Goal: Task Accomplishment & Management: Complete application form

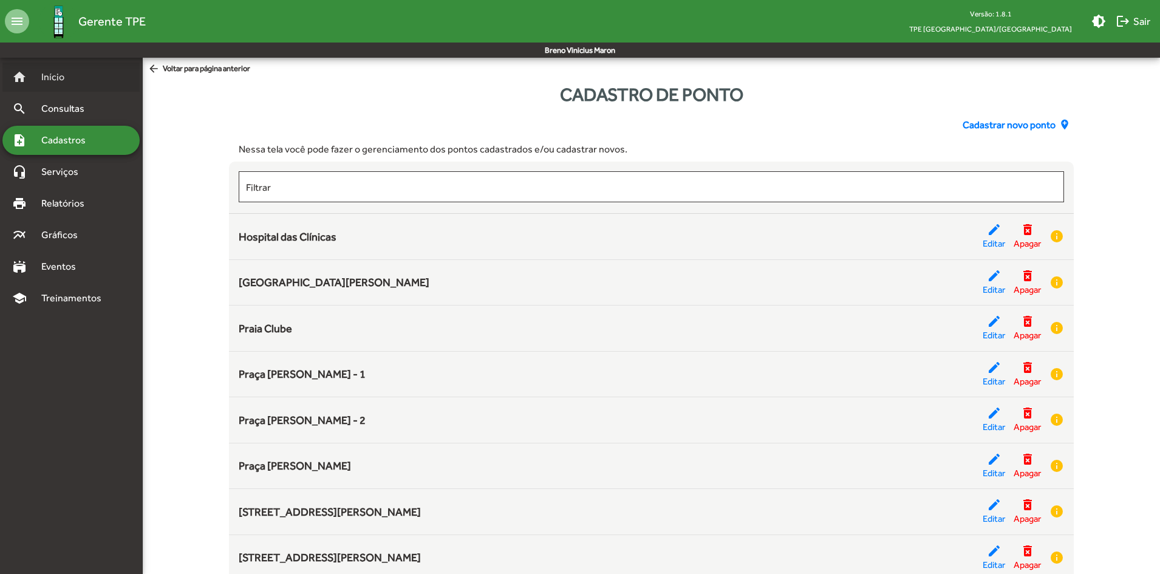
click at [61, 75] on div "home Início" at bounding box center [70, 77] width 137 height 29
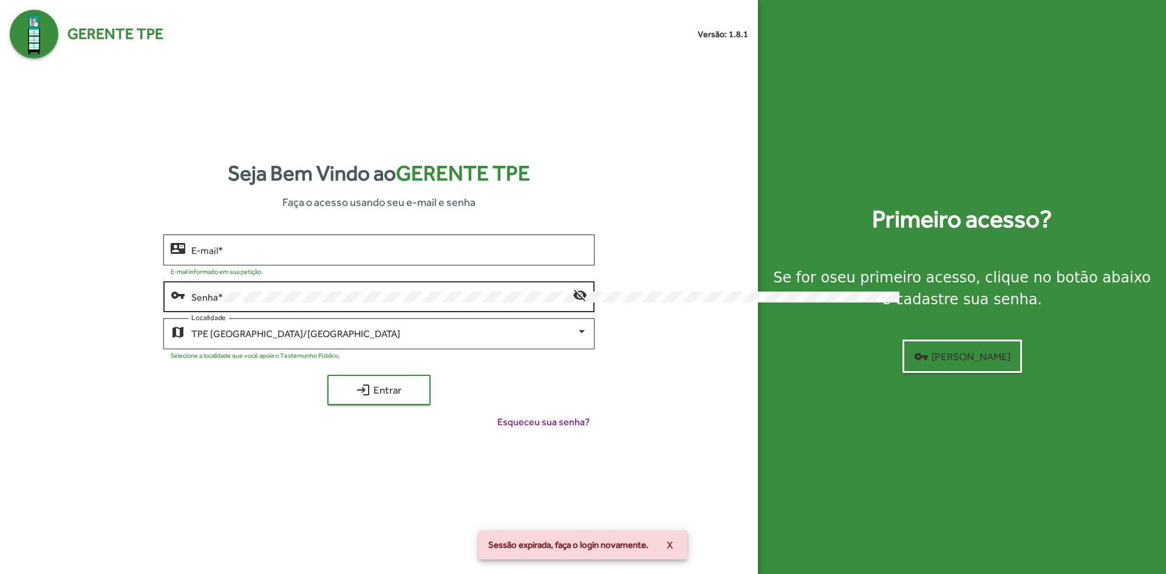
click at [191, 279] on div "Senha *" at bounding box center [381, 295] width 381 height 33
type input "**********"
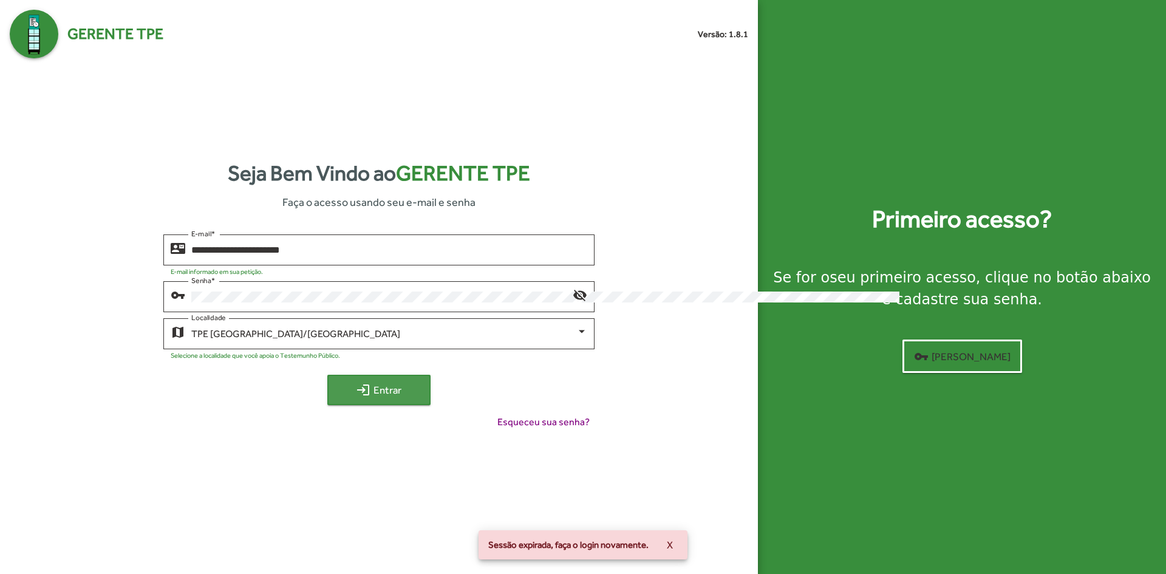
click at [338, 379] on span "login Entrar" at bounding box center [378, 390] width 81 height 22
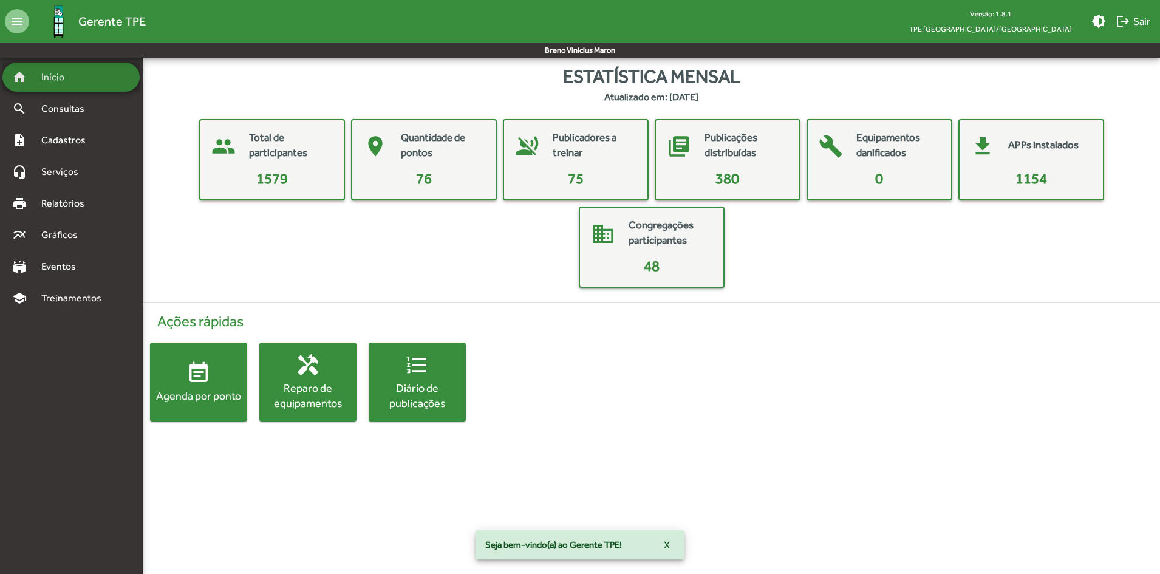
click at [86, 78] on div "home Início" at bounding box center [70, 77] width 137 height 29
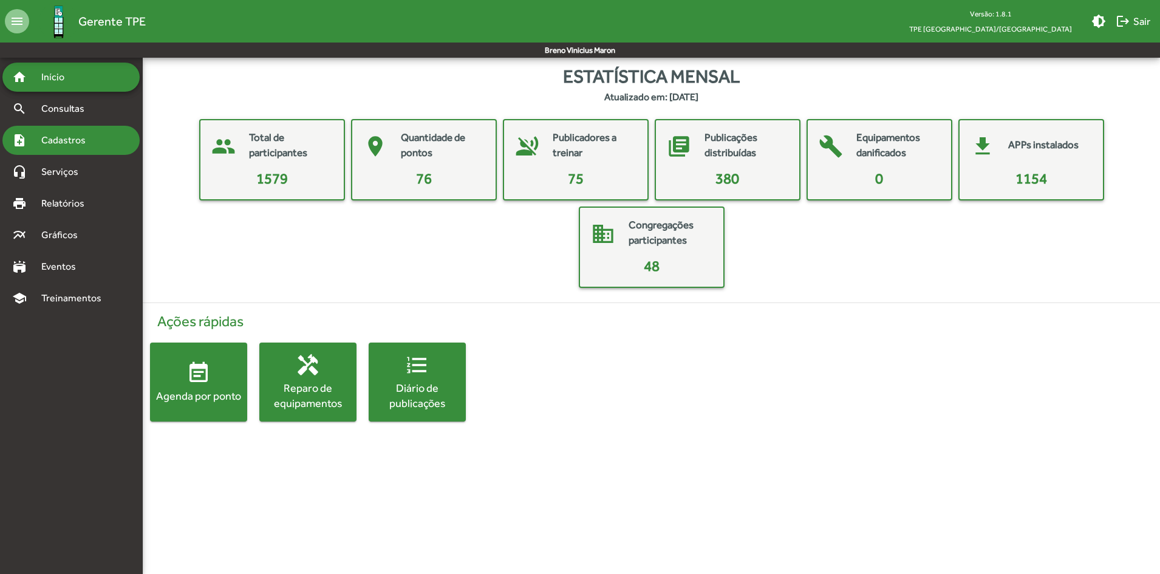
click at [51, 126] on div "note_add Cadastros" at bounding box center [70, 140] width 137 height 29
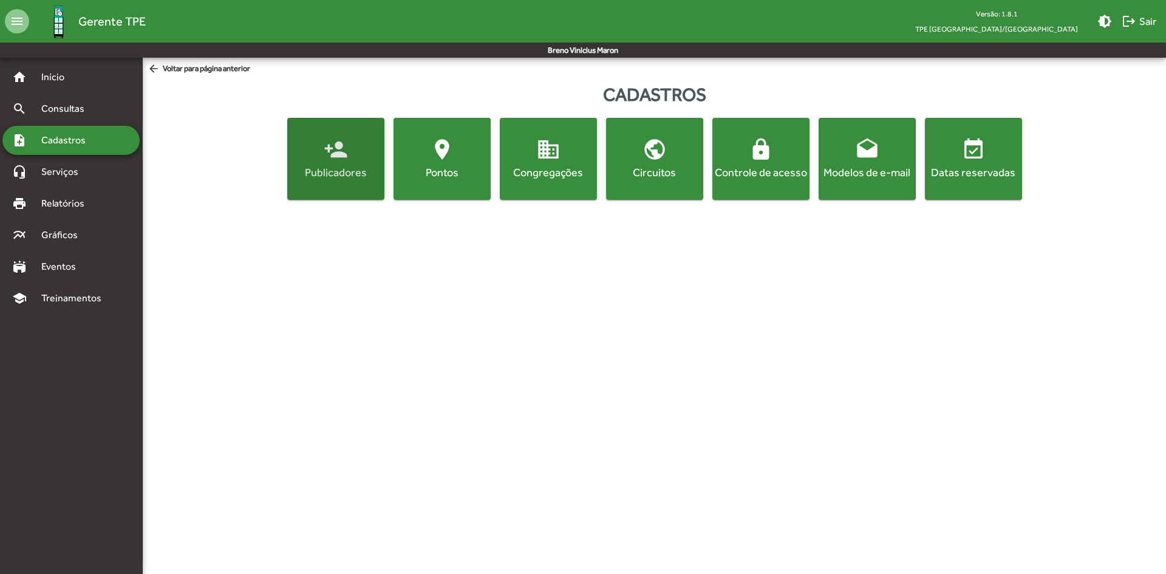
click at [290, 137] on span "person_add Publicadores" at bounding box center [336, 158] width 92 height 42
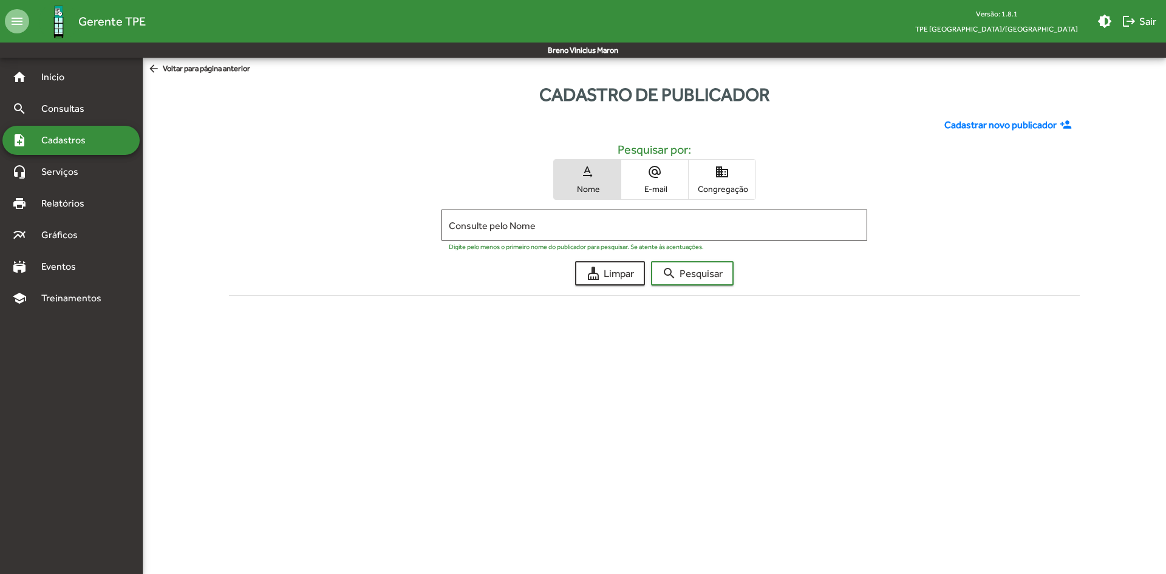
click at [944, 118] on span "Cadastrar novo publicador" at bounding box center [1000, 125] width 112 height 15
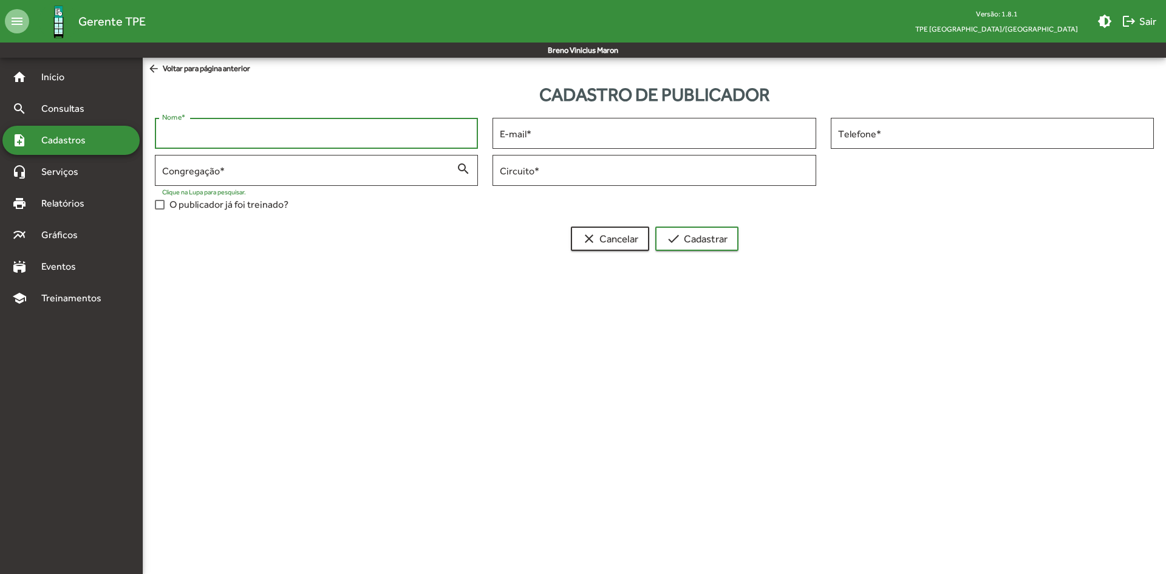
click at [246, 128] on input "Nome *" at bounding box center [316, 133] width 308 height 11
type input "**********"
click at [219, 176] on input "Congregação *" at bounding box center [309, 170] width 294 height 11
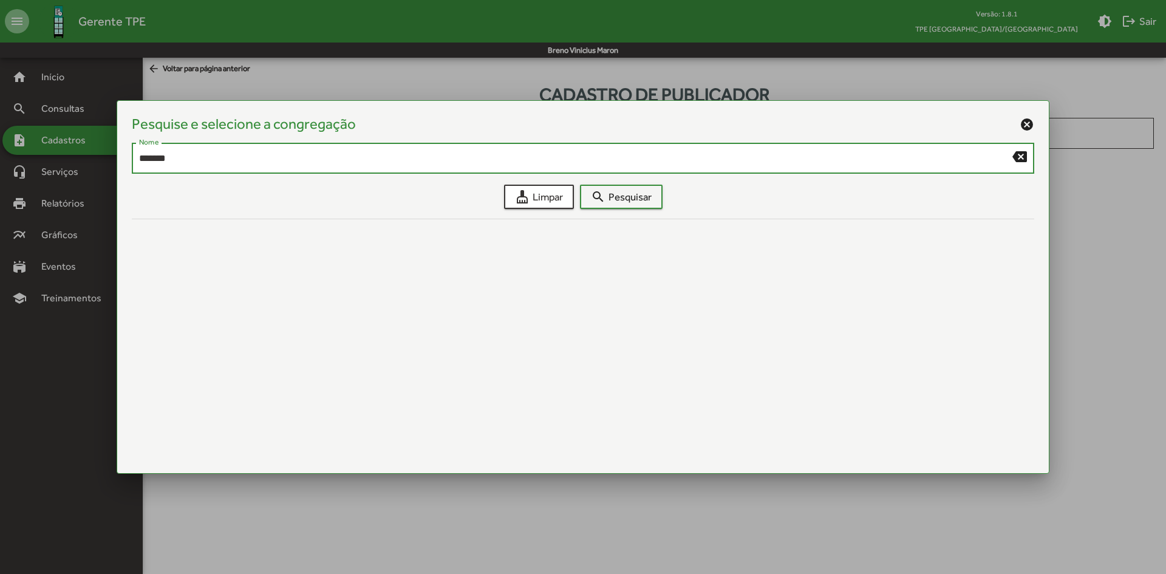
type input "*******"
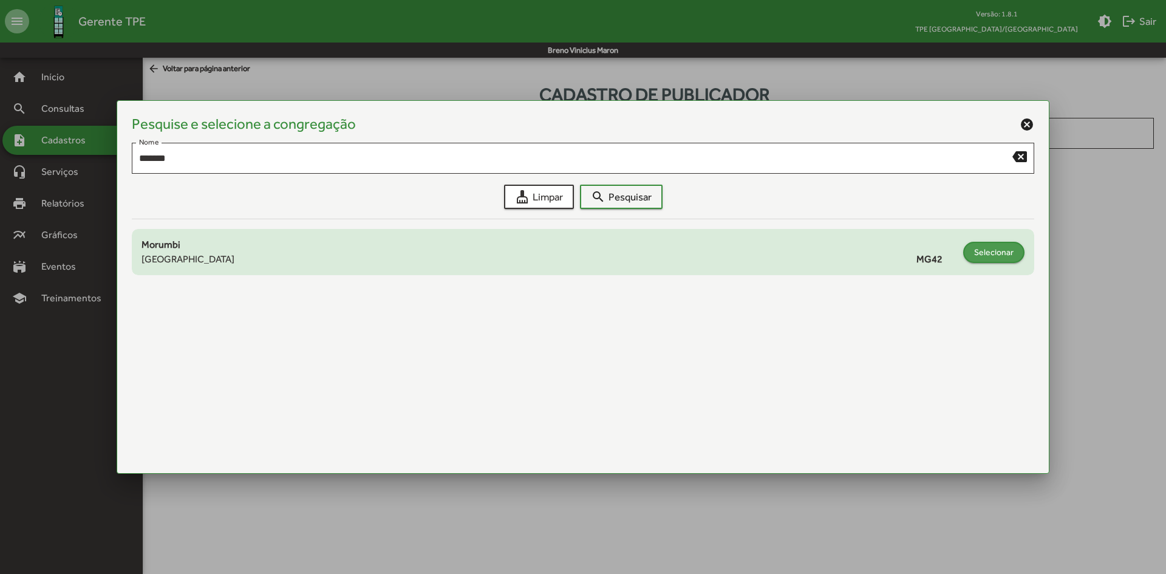
click at [974, 251] on span "Selecionar" at bounding box center [993, 252] width 39 height 22
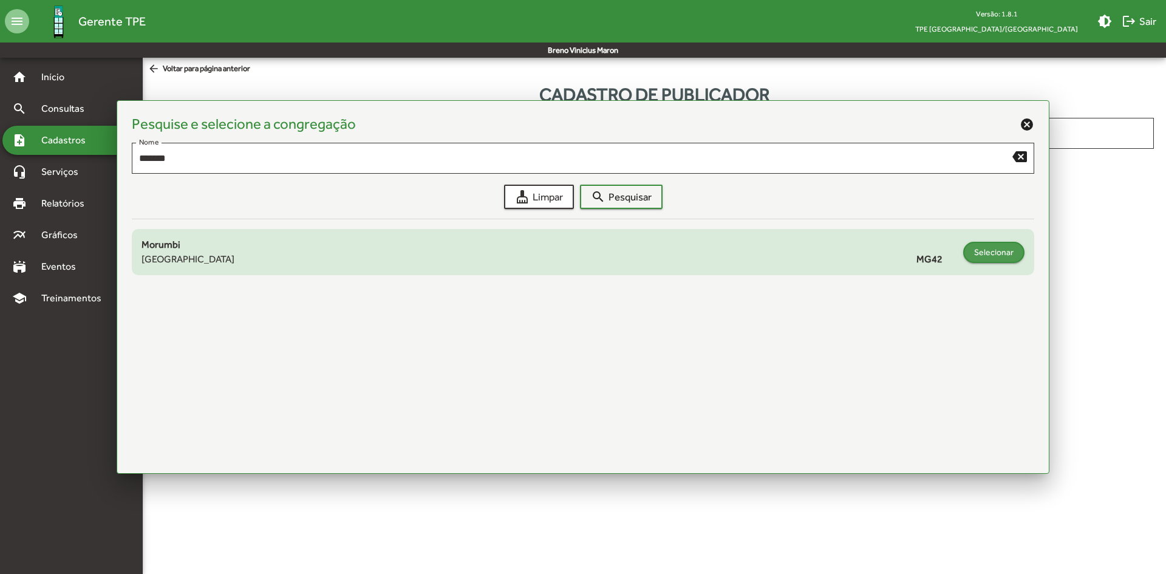
type input "**********"
type input "****"
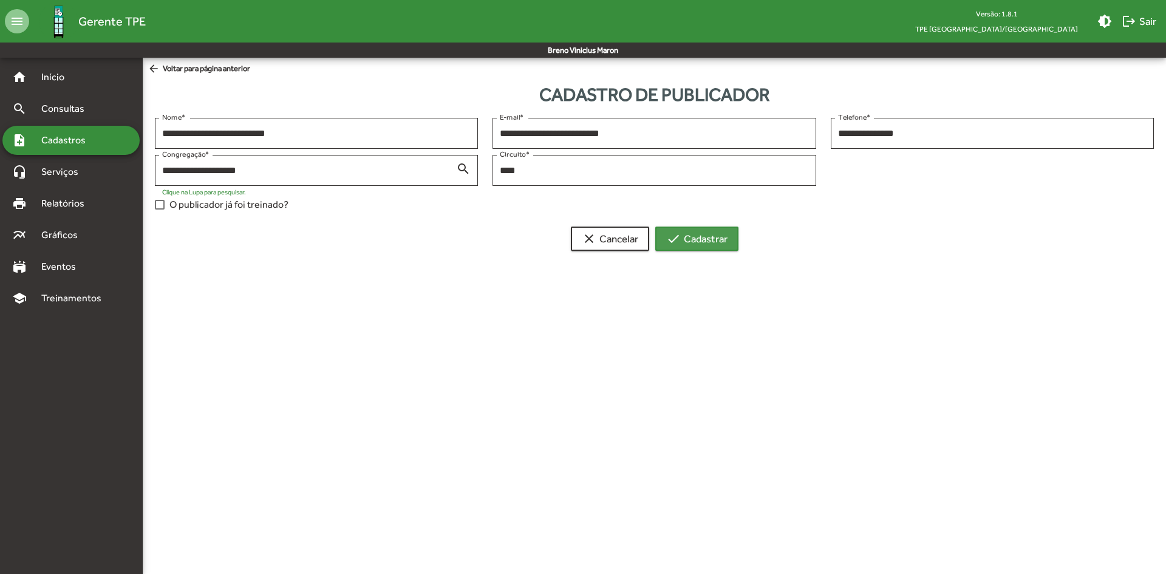
click at [666, 246] on mat-icon "check" at bounding box center [673, 238] width 15 height 15
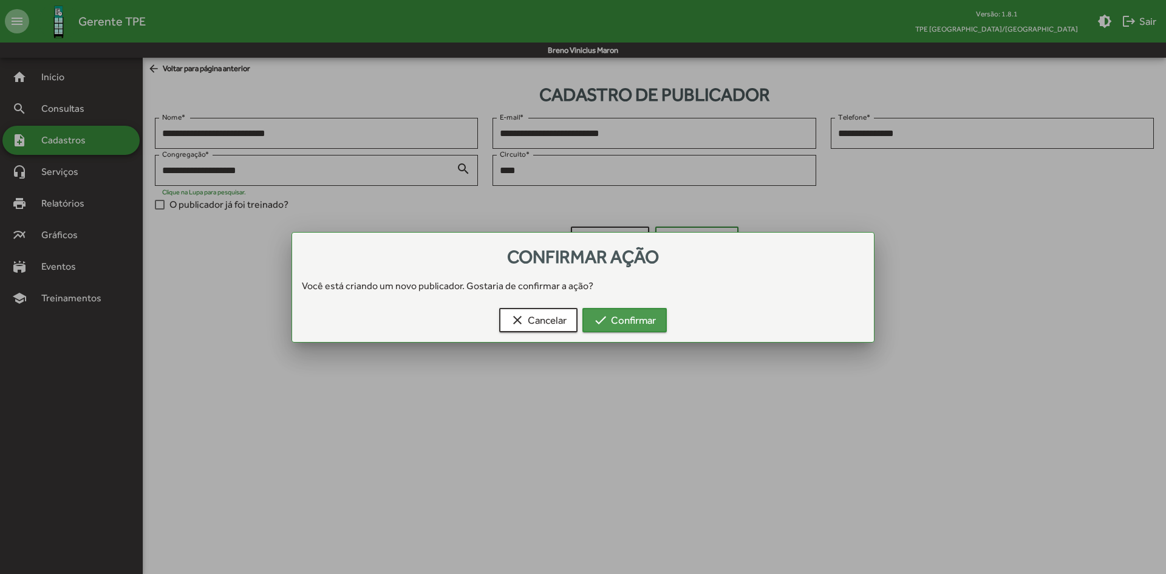
click at [593, 317] on mat-icon "check" at bounding box center [600, 320] width 15 height 15
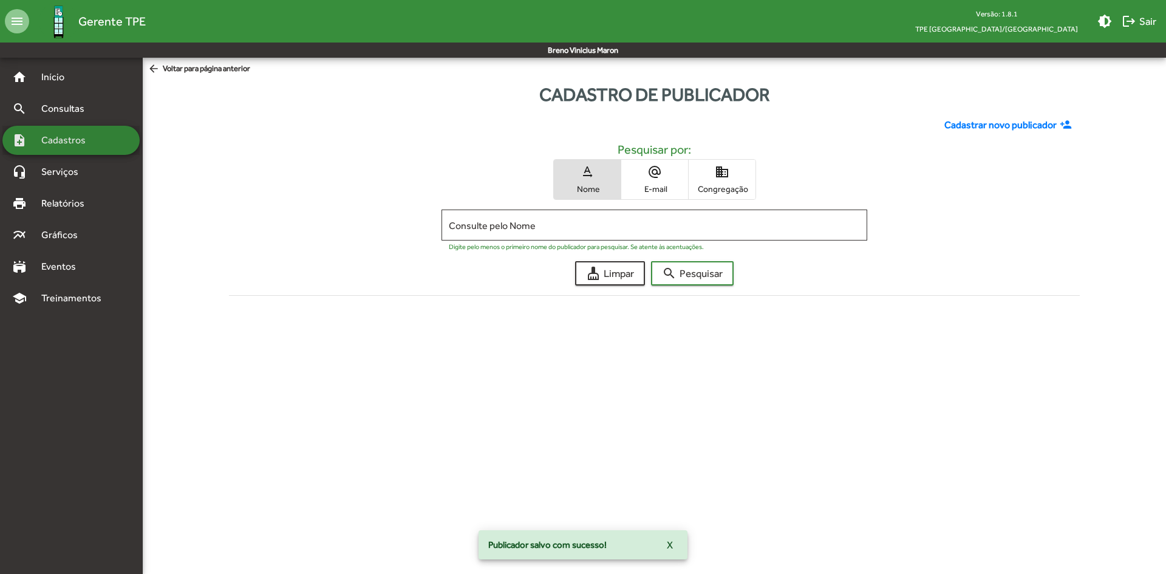
click at [58, 133] on span "Cadastros" at bounding box center [67, 140] width 67 height 15
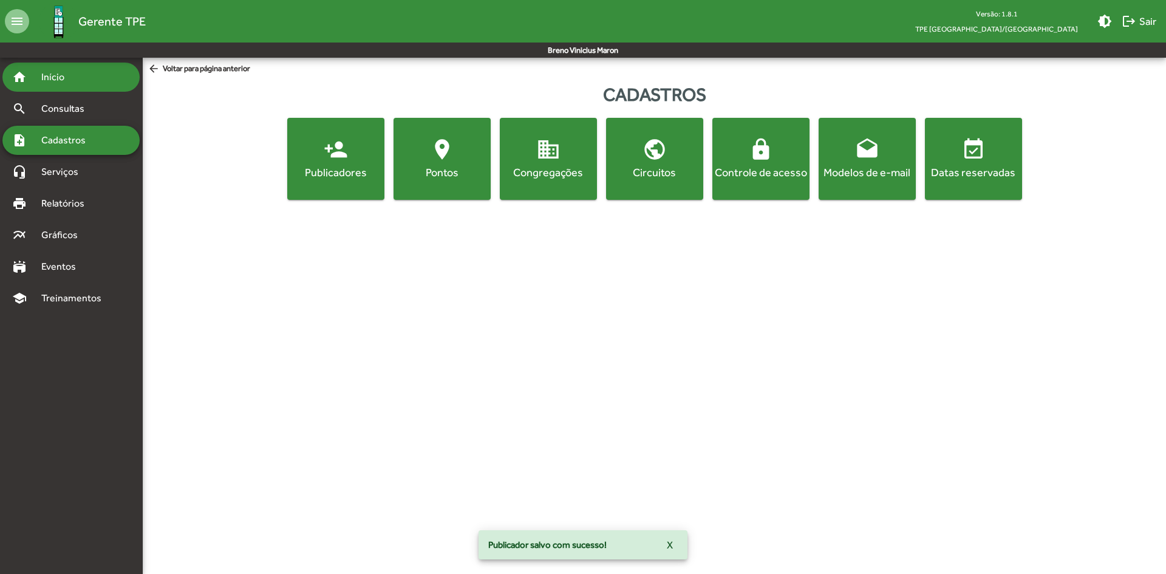
click at [70, 89] on div "home Início" at bounding box center [70, 77] width 137 height 29
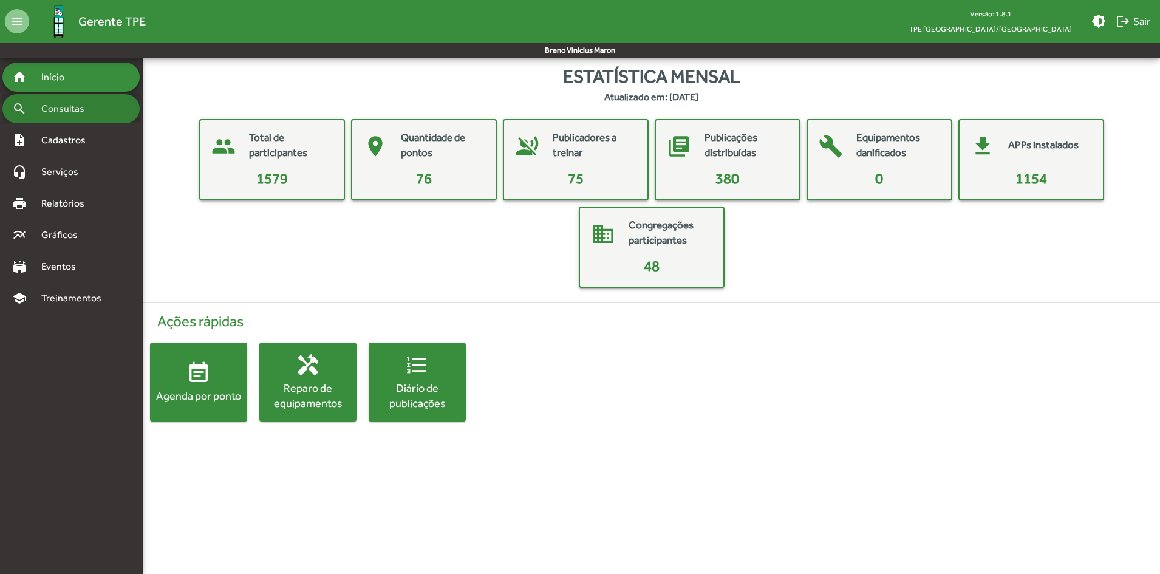
click at [110, 112] on div "search Consultas" at bounding box center [70, 108] width 137 height 29
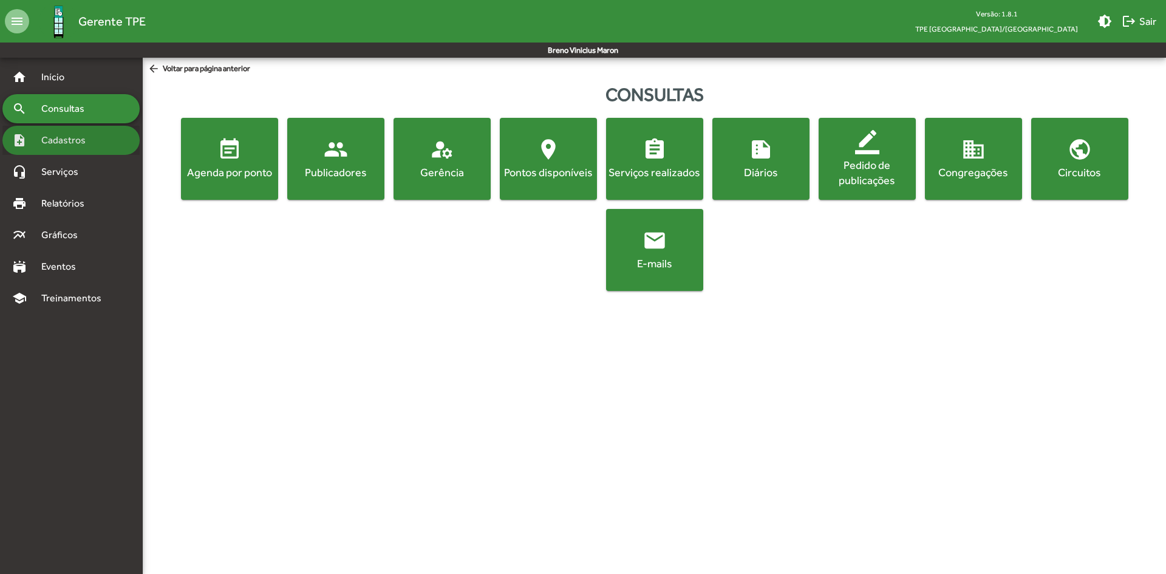
click at [104, 141] on div "note_add Cadastros" at bounding box center [70, 140] width 137 height 29
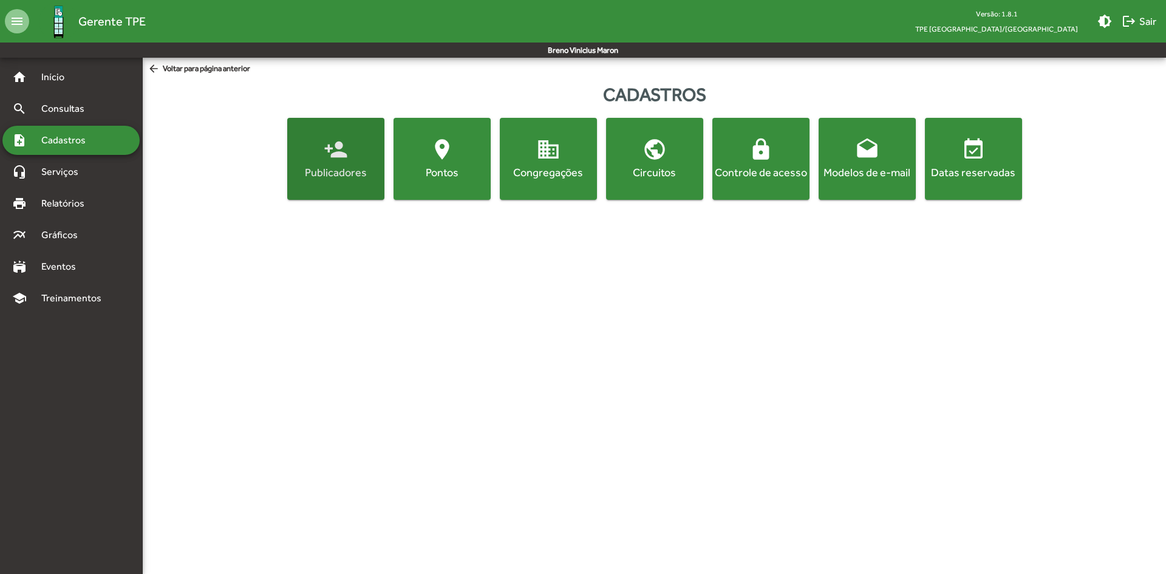
click at [287, 157] on button "person_add Publicadores" at bounding box center [335, 159] width 97 height 82
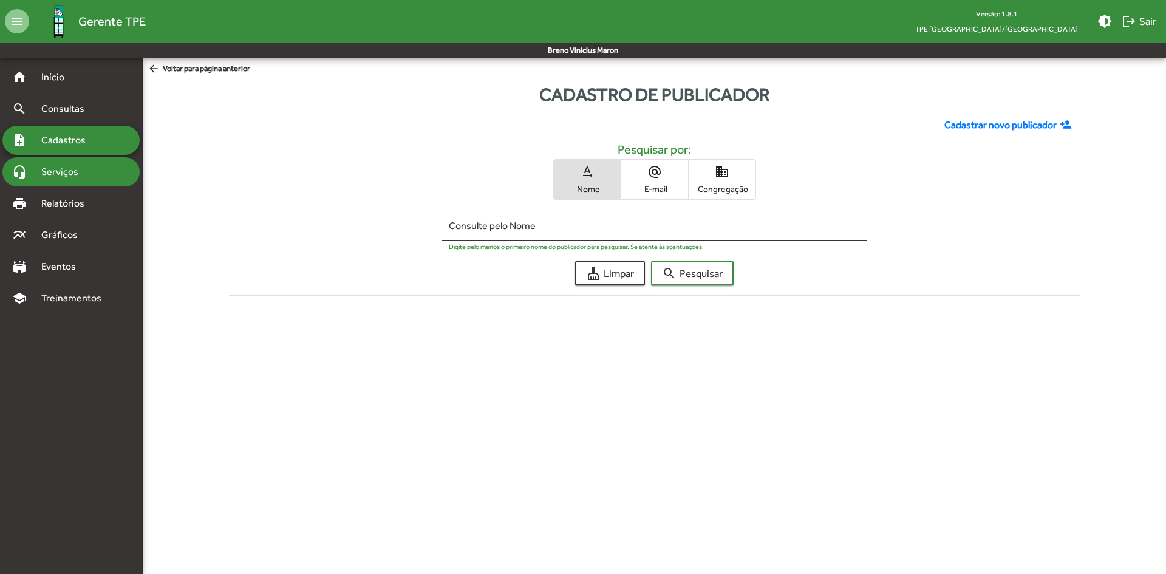
click at [114, 167] on div "headset_mic Serviços" at bounding box center [70, 171] width 137 height 29
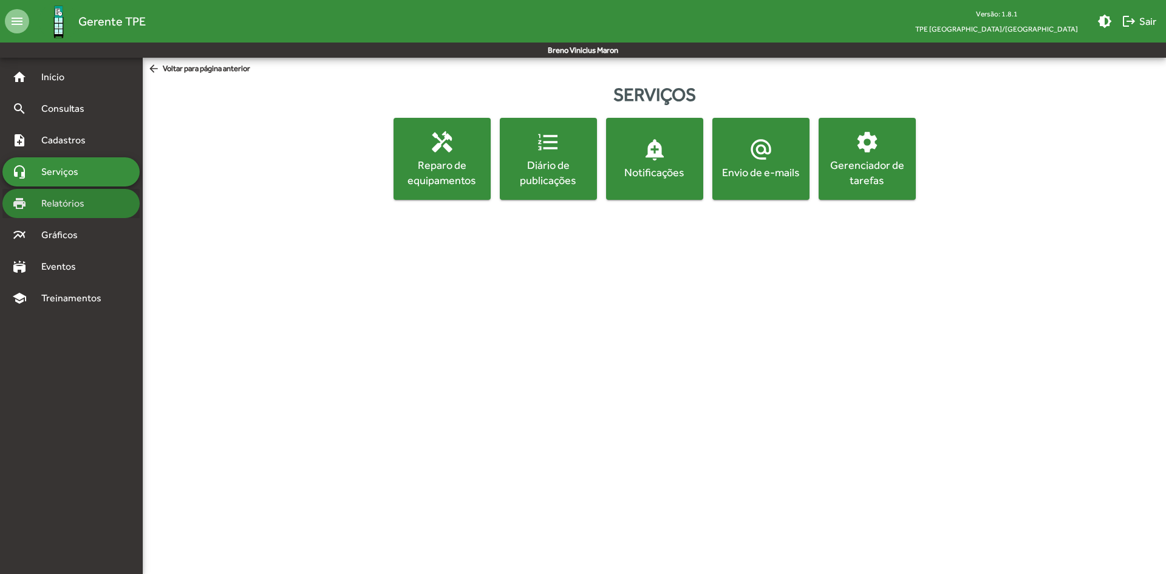
click at [87, 189] on div "print Relatórios" at bounding box center [70, 203] width 137 height 29
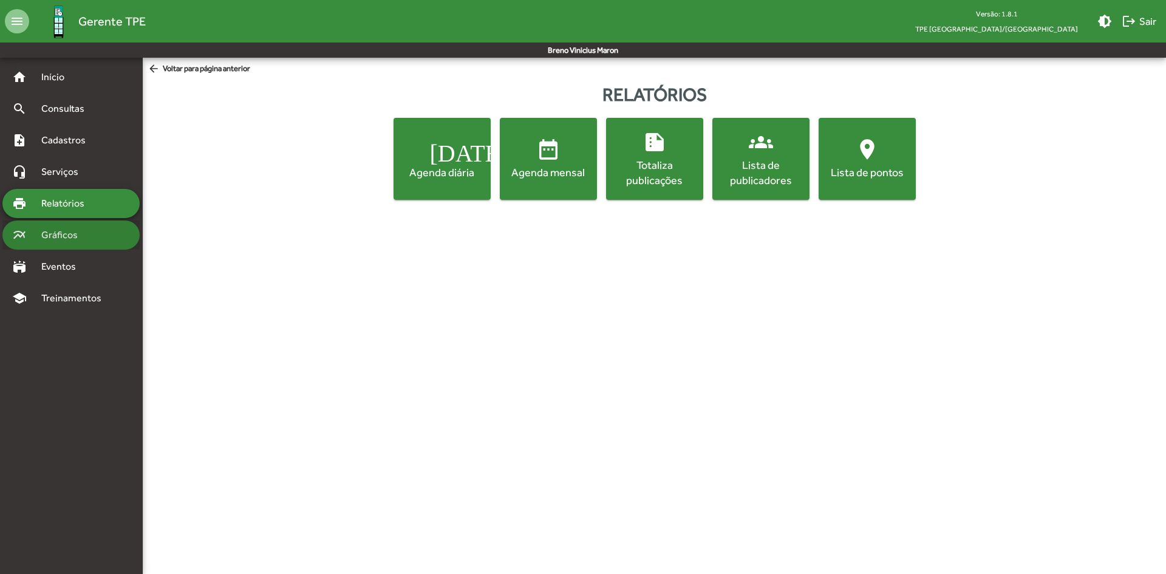
click at [80, 220] on div "multiline_chart Gráficos" at bounding box center [70, 234] width 137 height 29
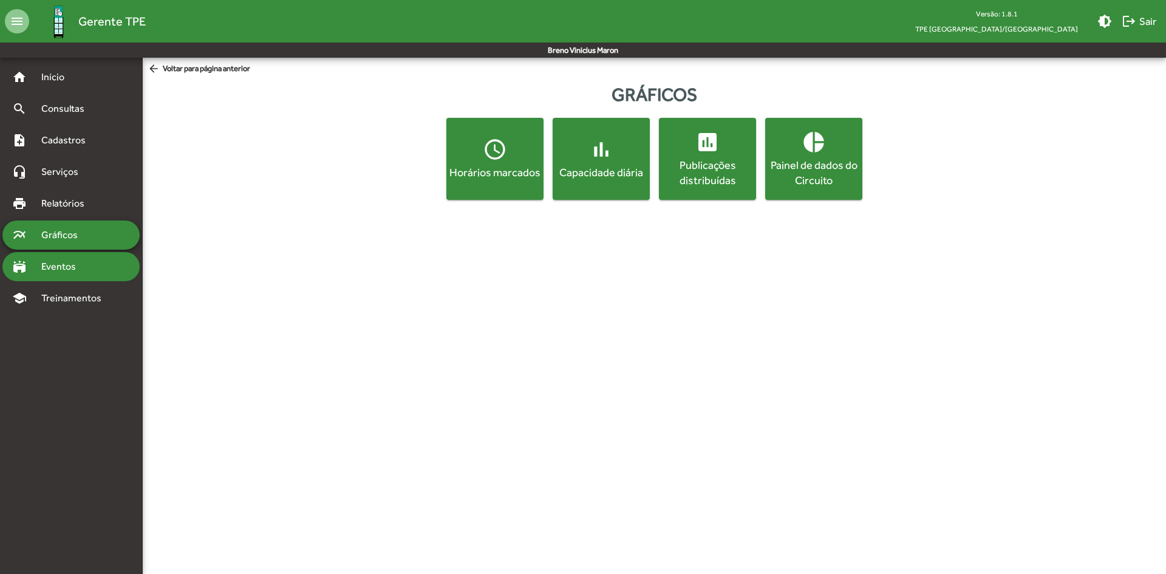
click at [83, 252] on div "stadium Eventos" at bounding box center [70, 266] width 137 height 29
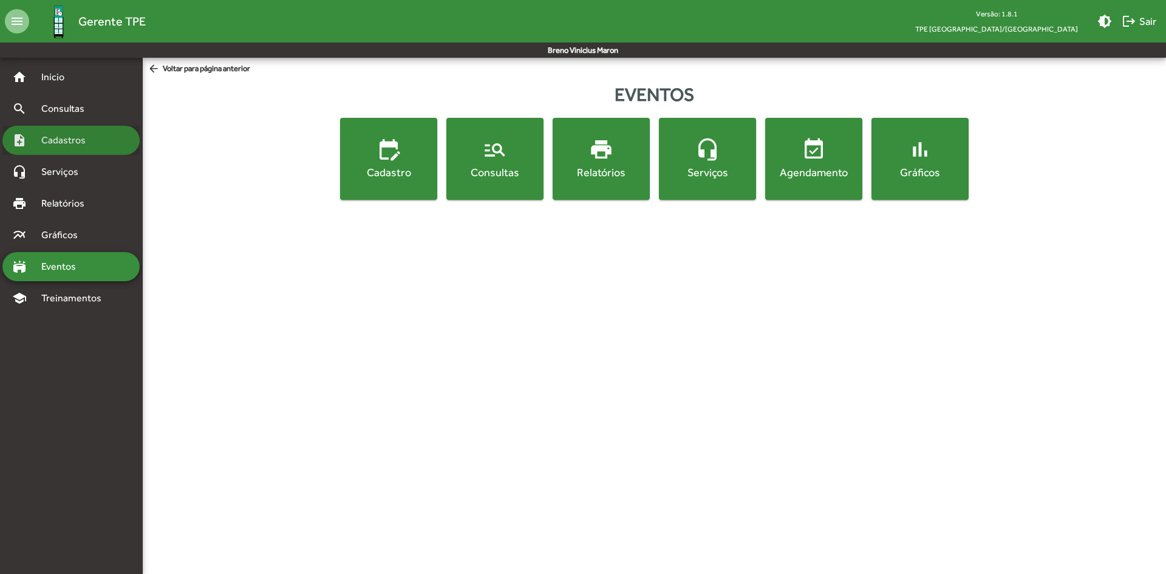
click at [80, 129] on div "note_add Cadastros" at bounding box center [70, 140] width 137 height 29
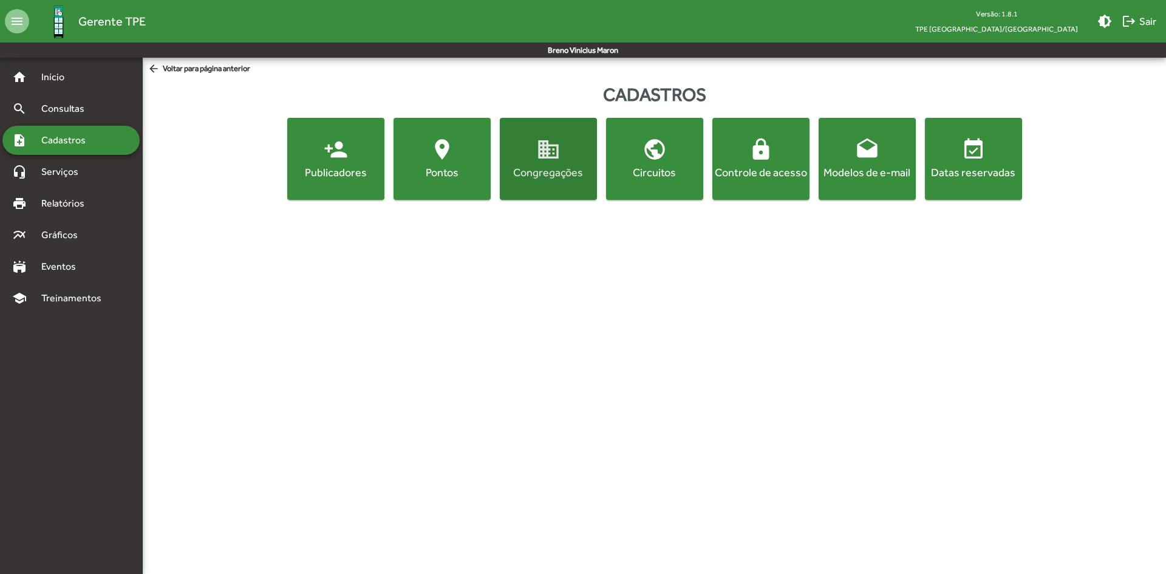
click at [536, 137] on mat-icon "domain" at bounding box center [548, 149] width 24 height 24
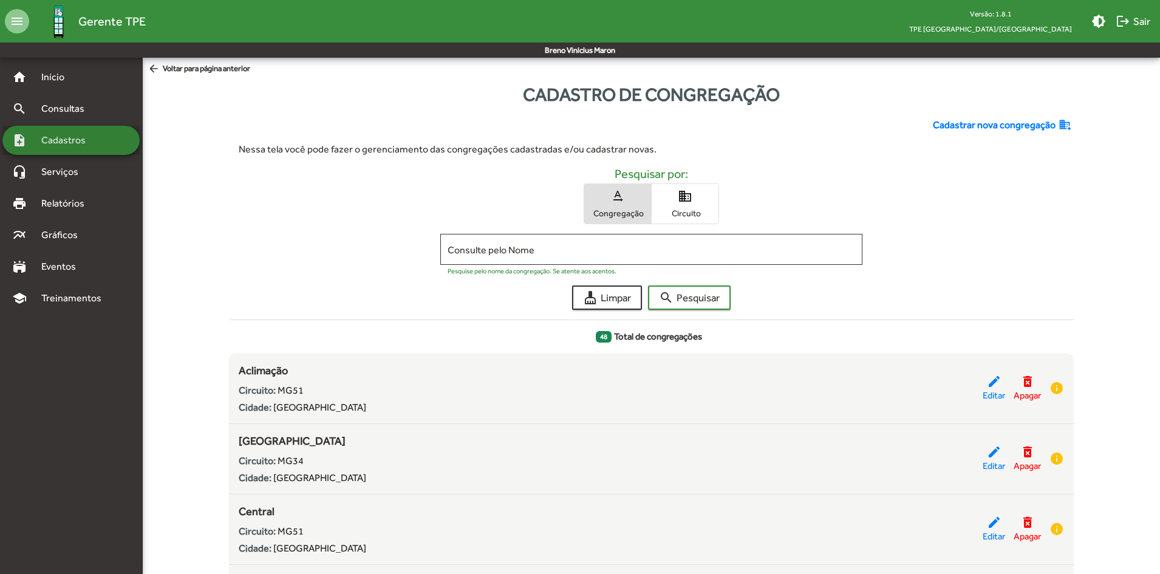
click at [103, 138] on div "note_add Cadastros" at bounding box center [70, 140] width 137 height 29
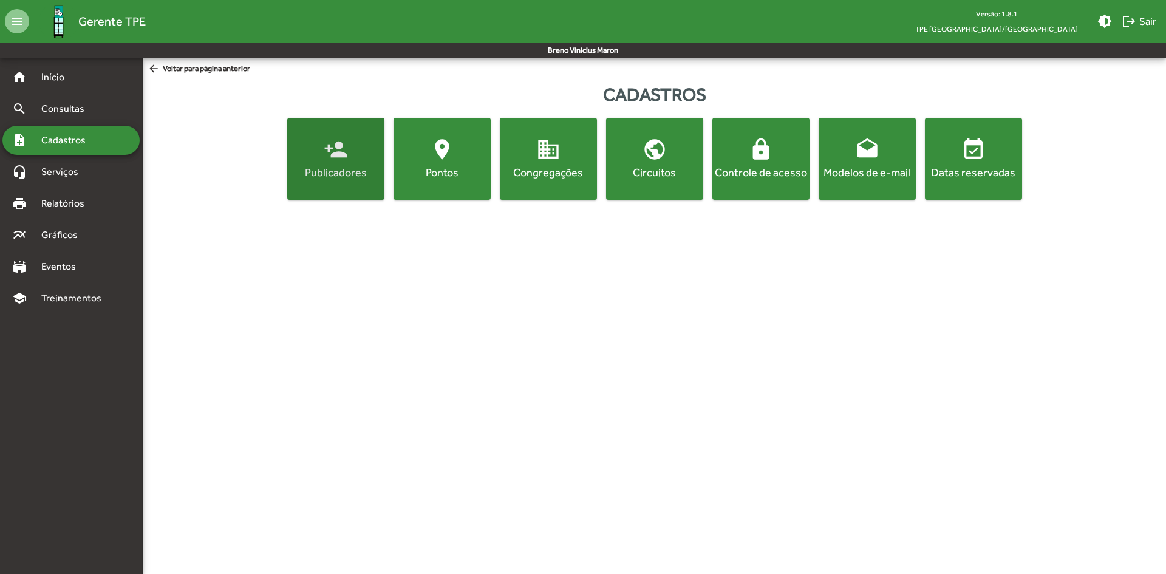
click at [290, 137] on span "person_add Publicadores" at bounding box center [336, 158] width 92 height 42
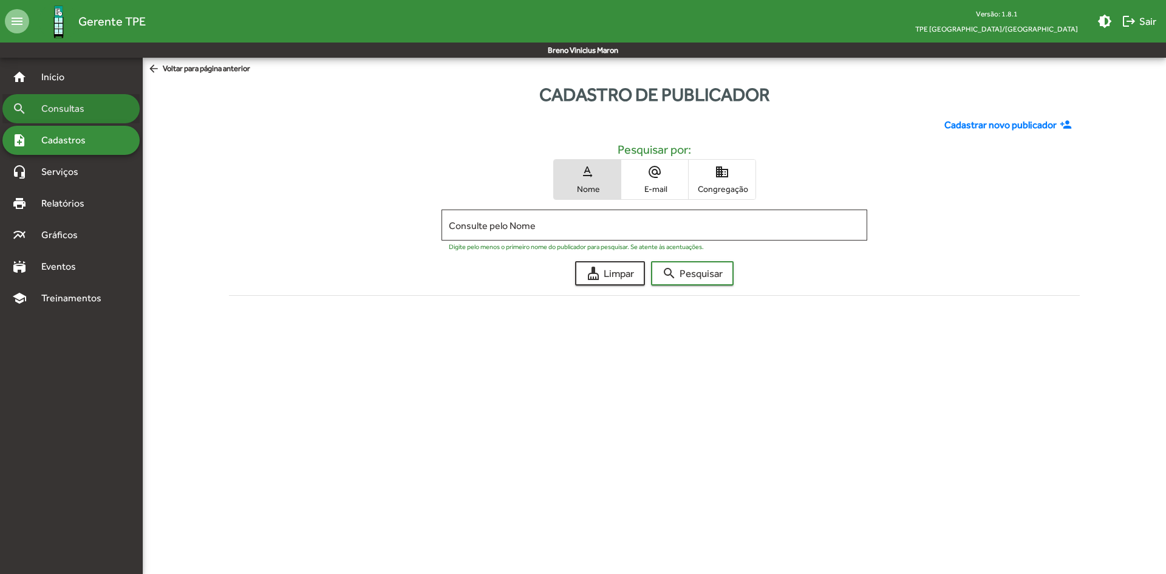
click at [74, 94] on div "search Consultas" at bounding box center [70, 108] width 137 height 29
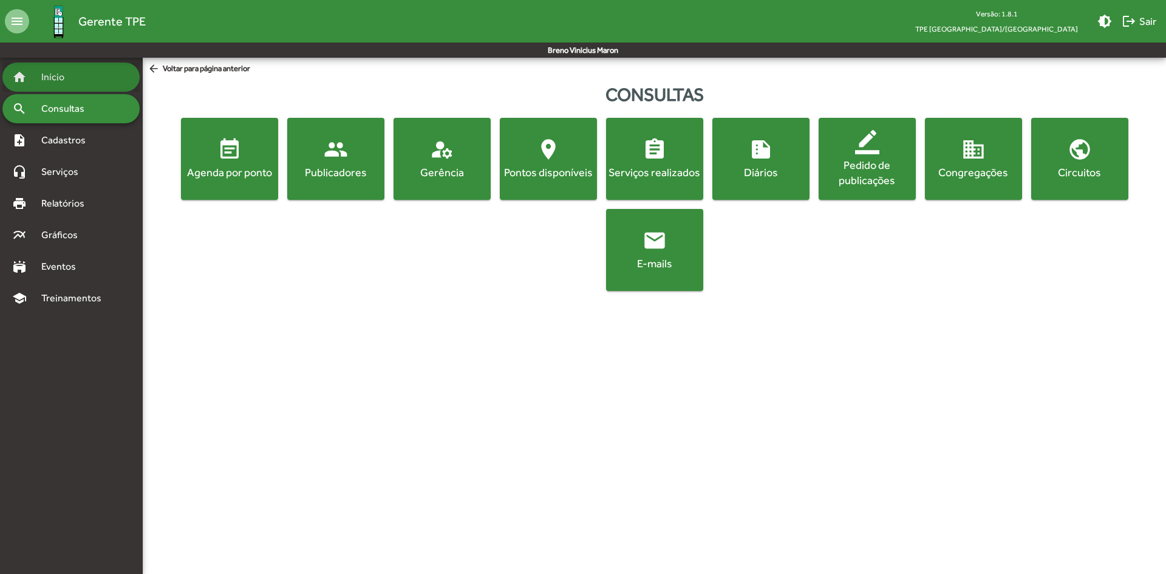
click at [56, 69] on div "home Início" at bounding box center [70, 77] width 137 height 29
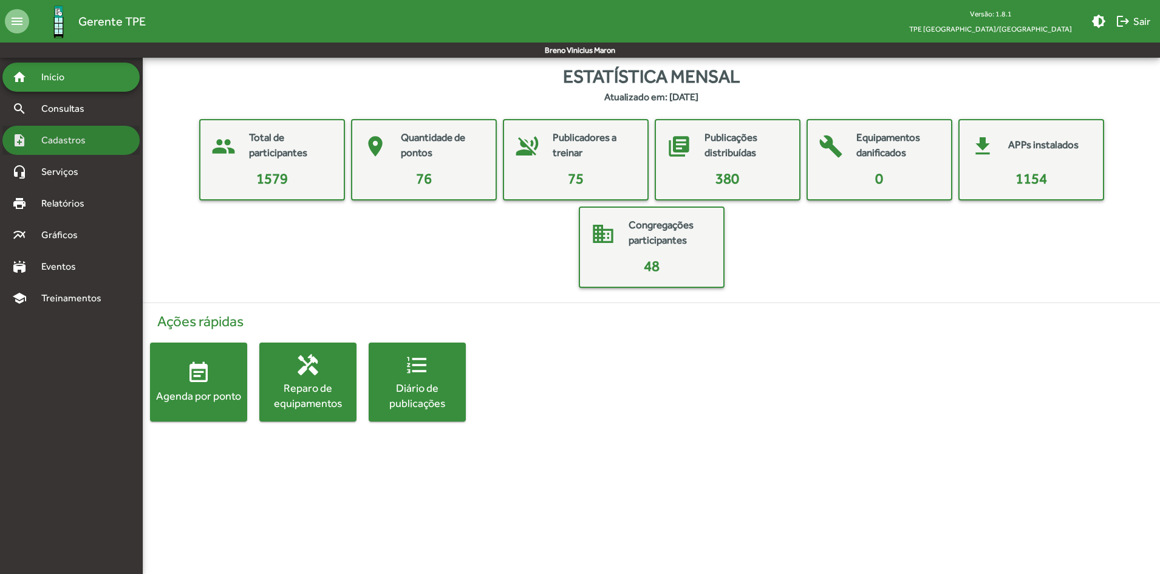
click at [78, 128] on div "note_add Cadastros" at bounding box center [70, 140] width 137 height 29
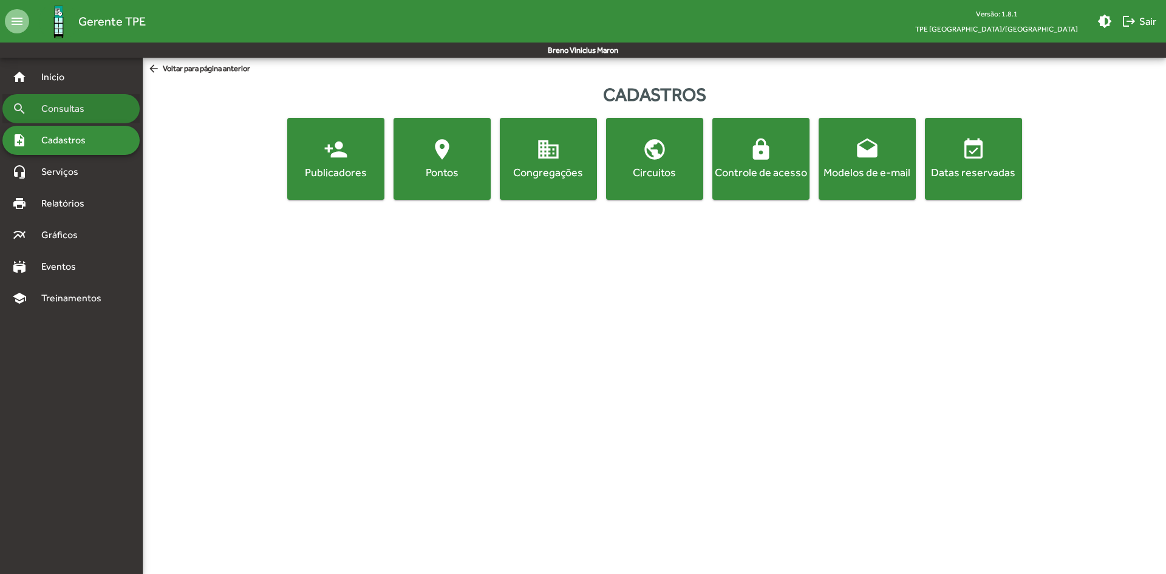
click at [87, 102] on div "search Consultas" at bounding box center [70, 108] width 137 height 29
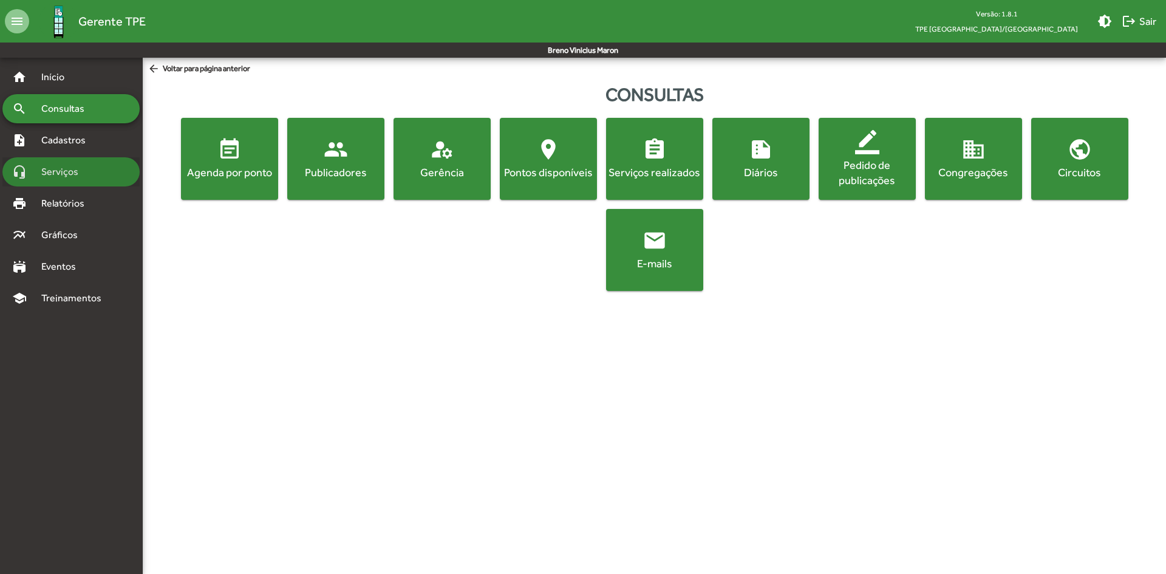
click at [100, 169] on div "headset_mic Serviços" at bounding box center [70, 171] width 137 height 29
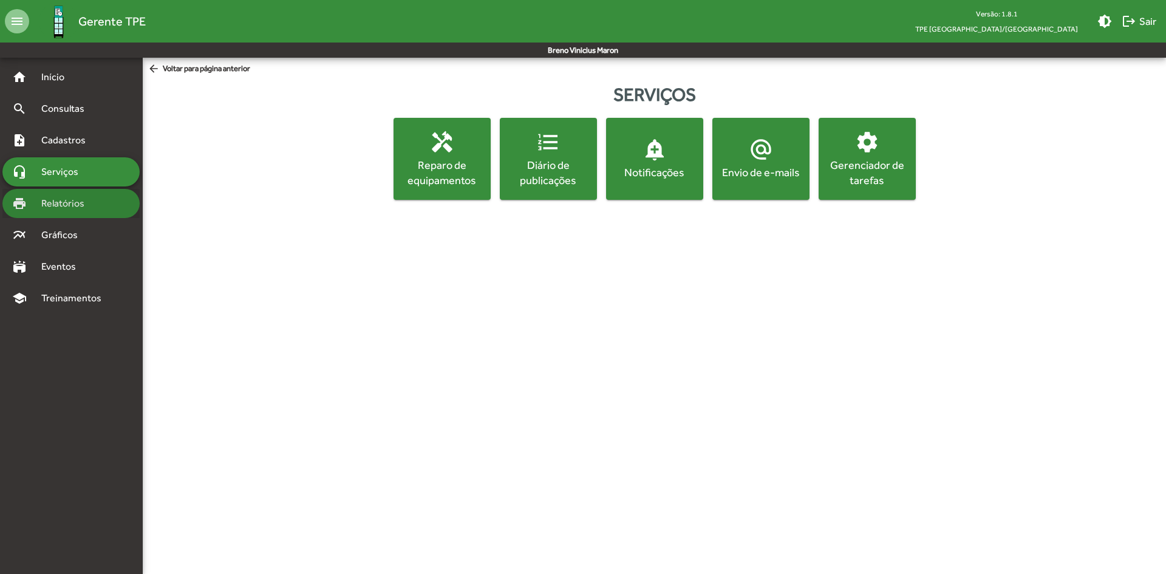
click at [100, 189] on div "print Relatórios" at bounding box center [70, 203] width 137 height 29
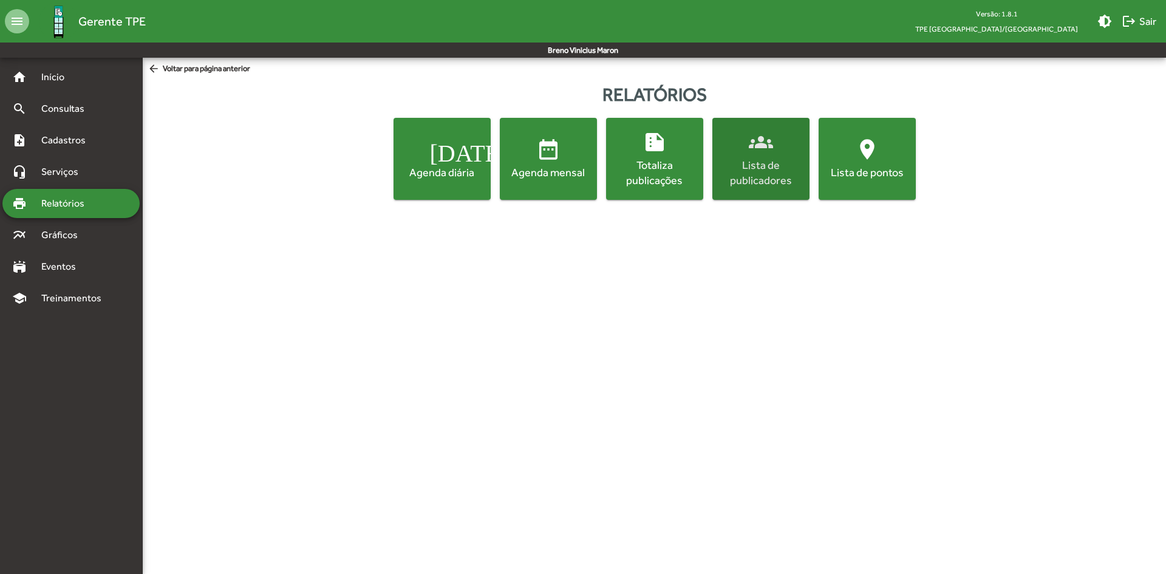
click at [715, 157] on div "Lista de publicadores" at bounding box center [761, 172] width 92 height 30
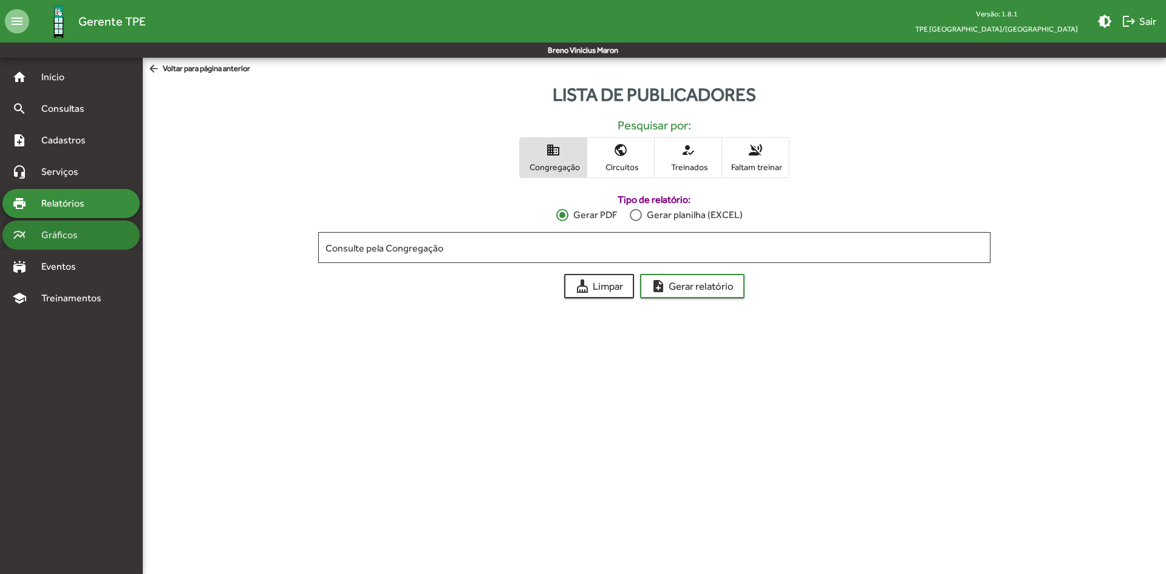
click at [76, 236] on div "multiline_chart Gráficos" at bounding box center [70, 234] width 137 height 29
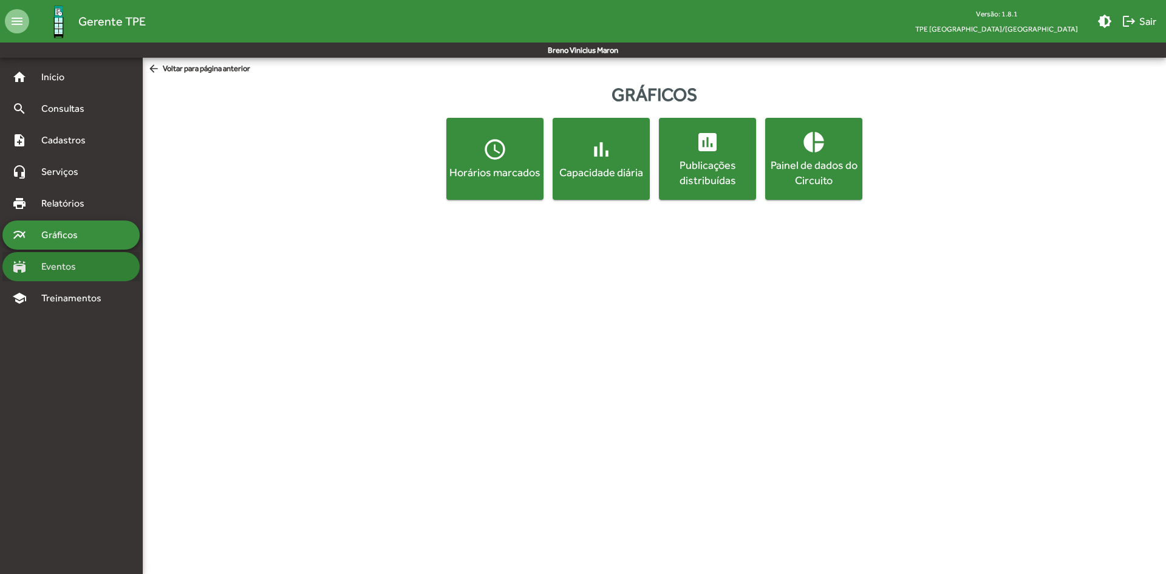
click at [70, 252] on div "stadium Eventos" at bounding box center [70, 266] width 137 height 29
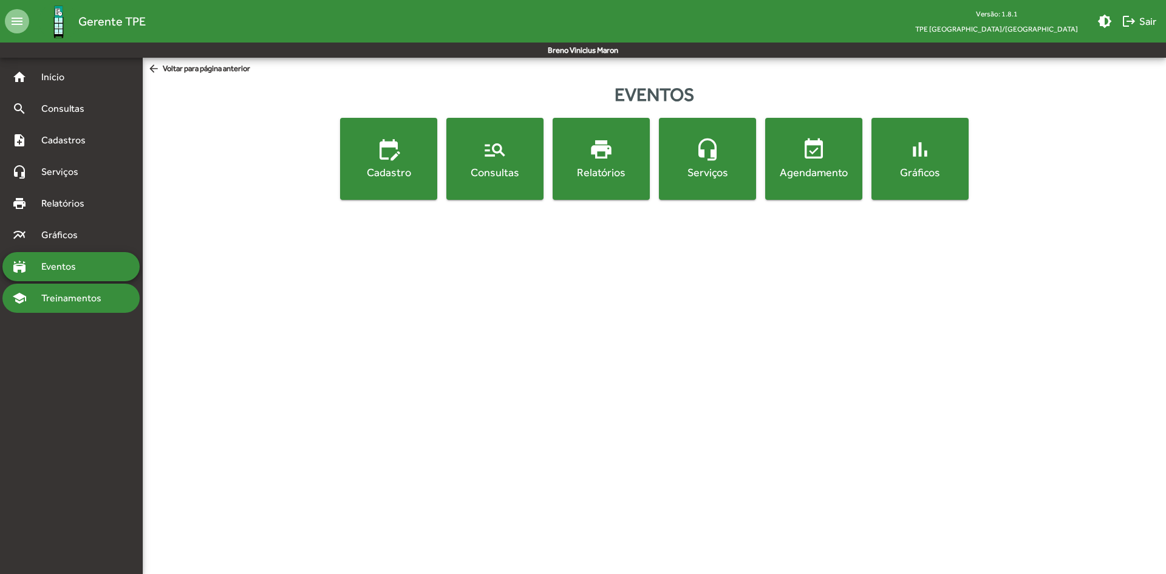
click at [85, 291] on span "Treinamentos" at bounding box center [75, 298] width 82 height 15
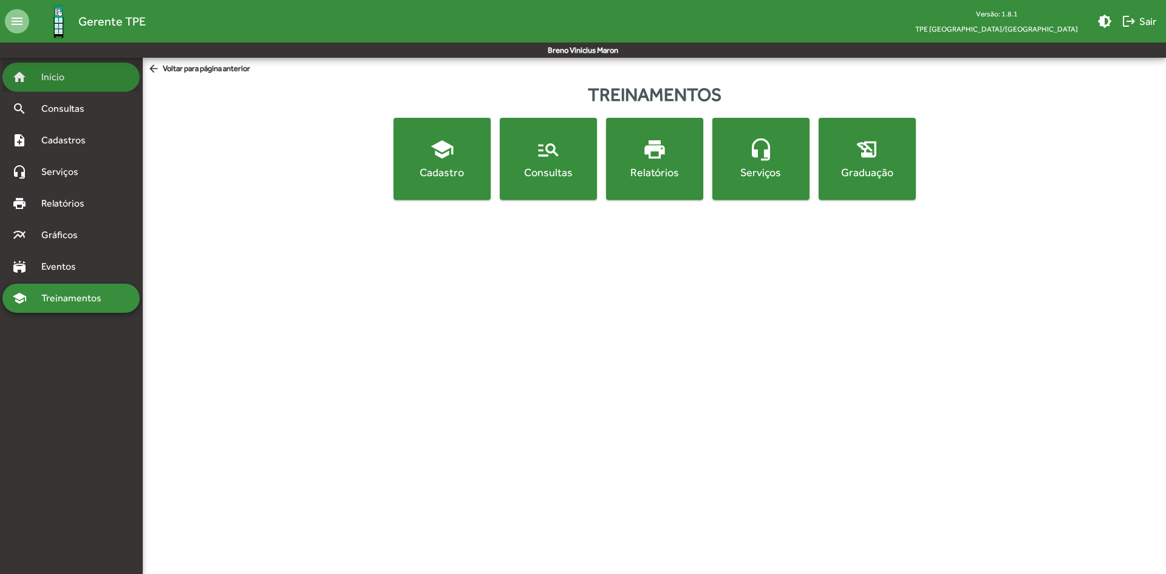
click at [46, 68] on div "home Início" at bounding box center [70, 77] width 137 height 29
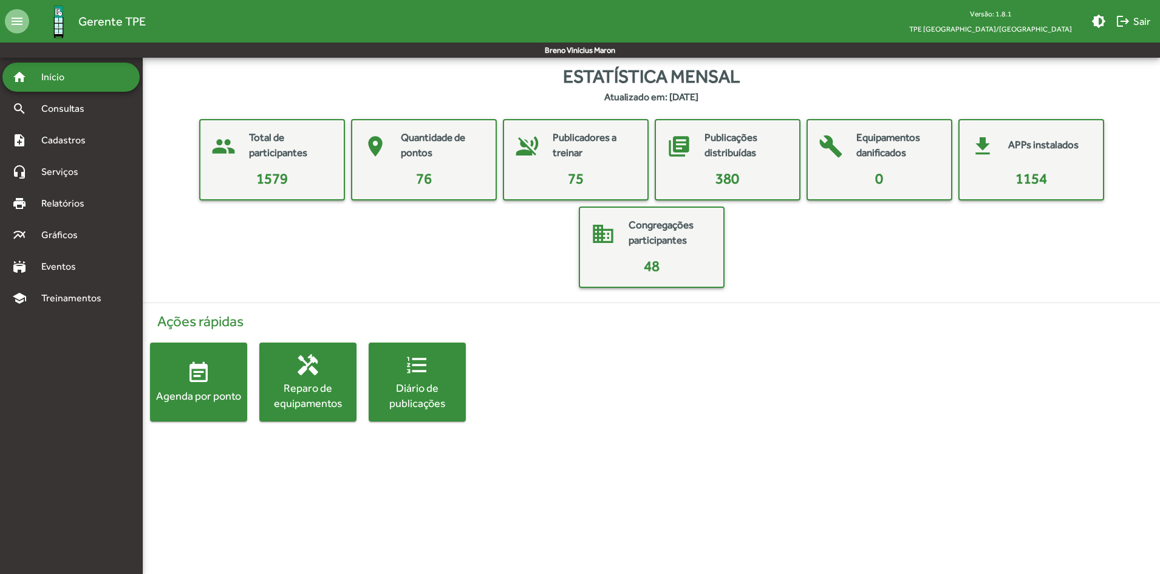
click at [256, 170] on span "1579" at bounding box center [272, 178] width 32 height 16
click at [253, 161] on mat-card "people Total de participantes 1579" at bounding box center [272, 159] width 146 height 81
click at [296, 181] on div "people Total de participantes 1579 place Quantidade de pontos 76 voice_over_off…" at bounding box center [650, 203] width 997 height 169
click at [81, 132] on div "note_add Cadastros" at bounding box center [70, 140] width 137 height 29
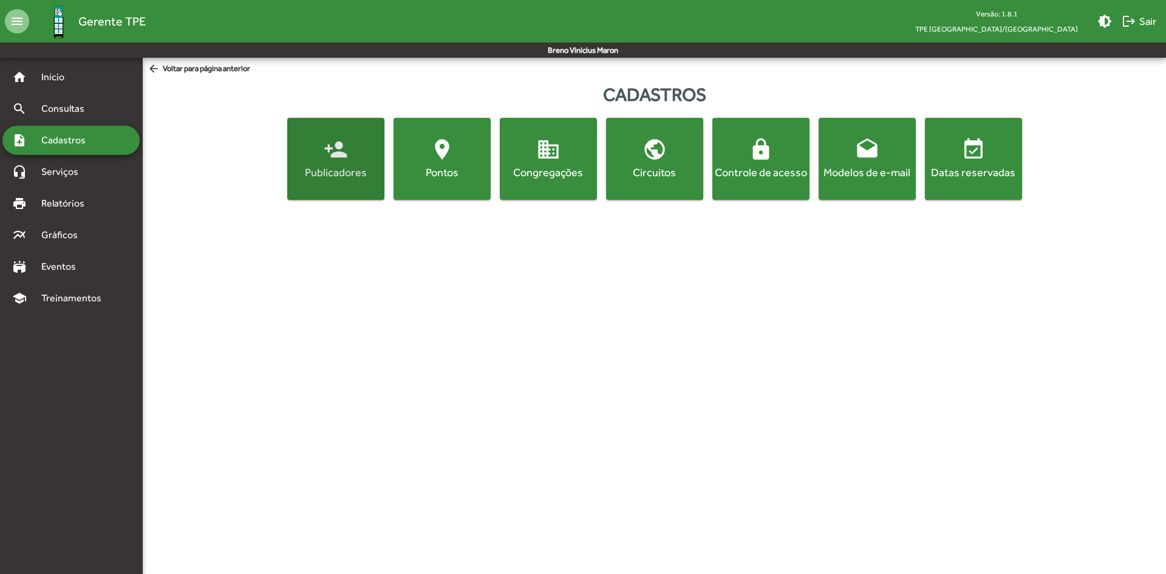
click at [290, 137] on span "person_add Publicadores" at bounding box center [336, 158] width 92 height 42
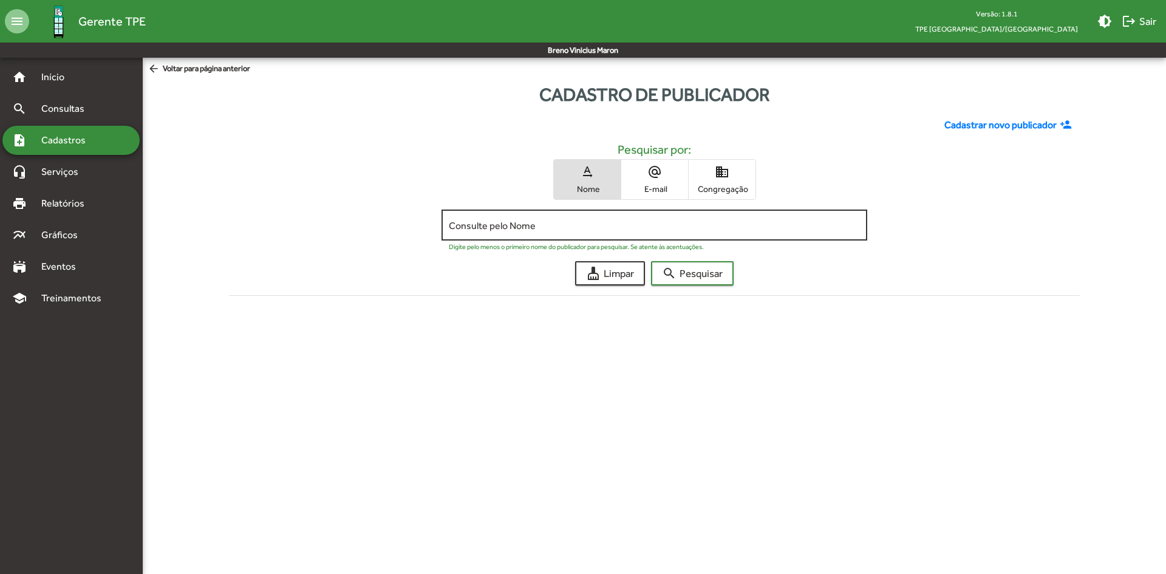
click at [449, 220] on input "Consulte pelo Nome" at bounding box center [654, 225] width 410 height 11
type input "**********"
click at [651, 261] on button "search Pesquisar" at bounding box center [692, 273] width 83 height 24
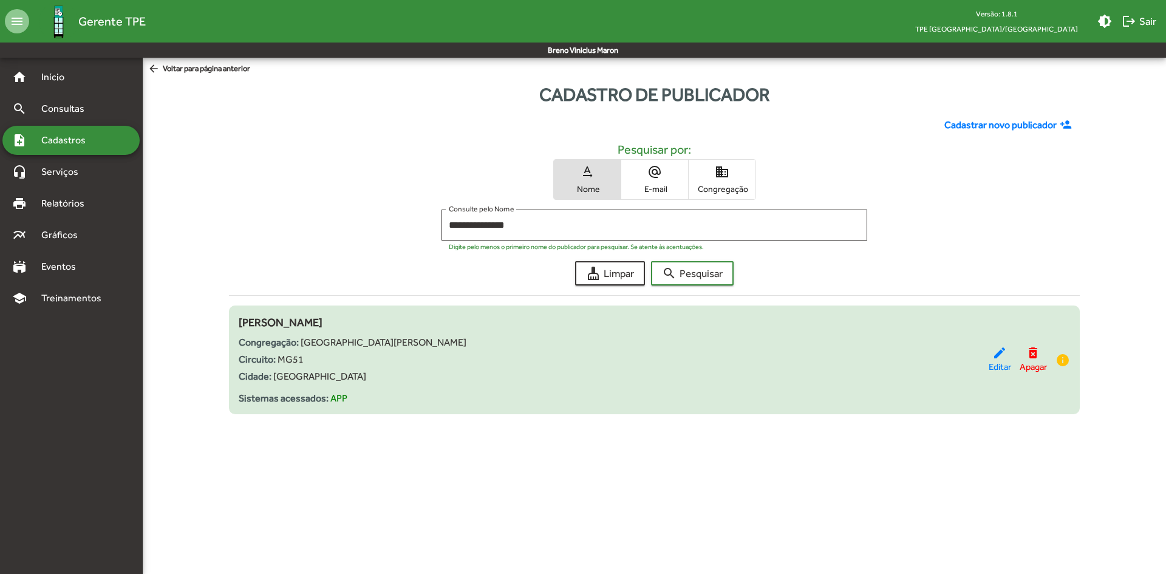
click at [432, 314] on div "Aline Gonçalves Silva Congregação: Parque do Sabiá Circuito: MG51 Cidade: Uberl…" at bounding box center [654, 360] width 850 height 92
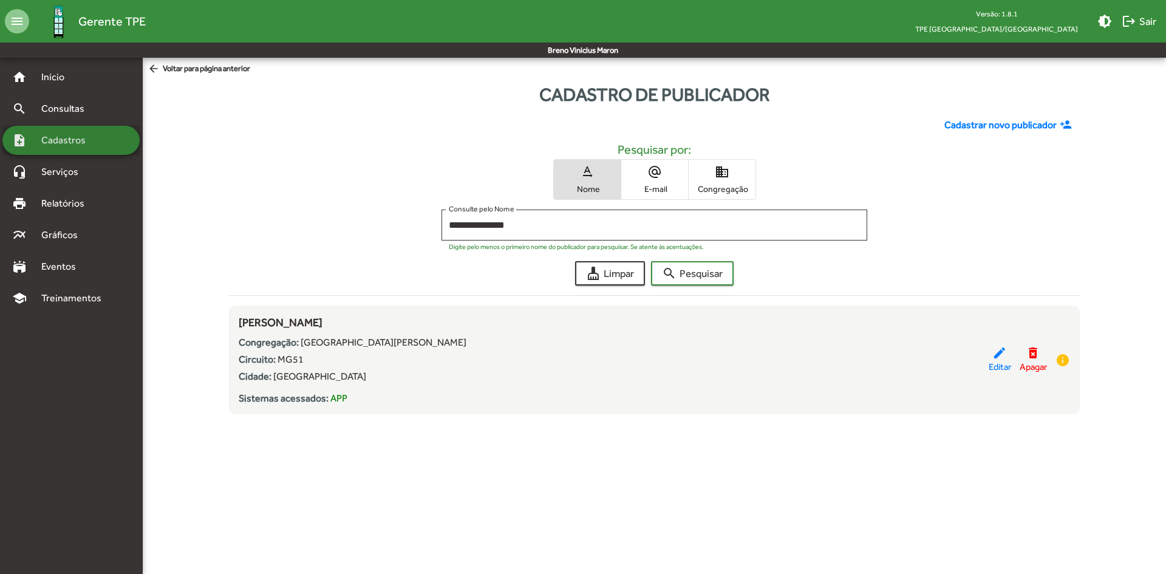
click at [92, 134] on div "note_add Cadastros" at bounding box center [70, 140] width 137 height 29
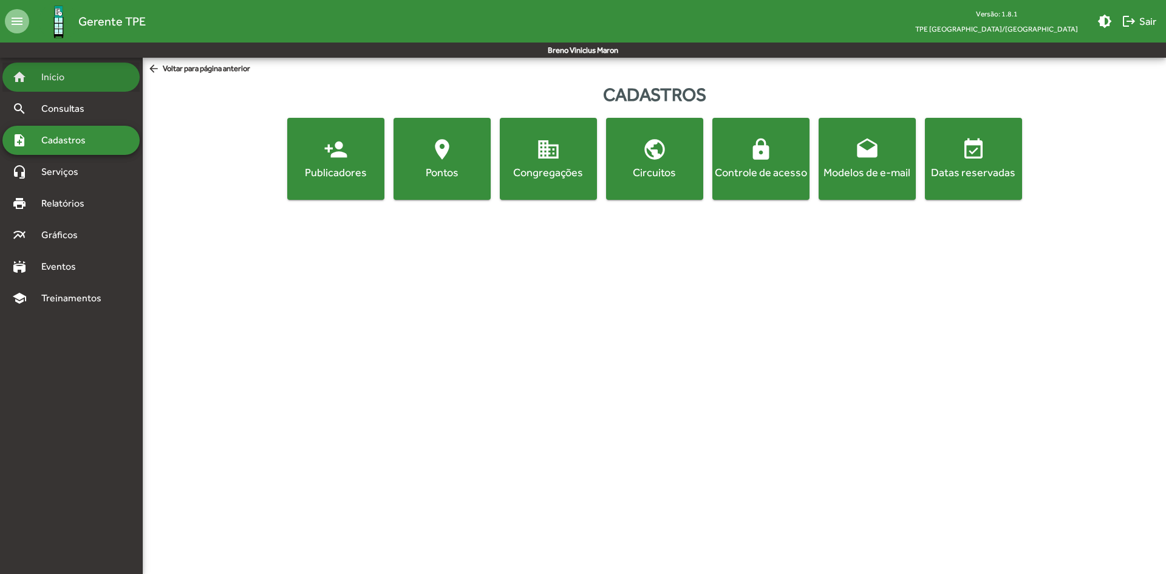
click at [72, 76] on div "home Início" at bounding box center [70, 77] width 137 height 29
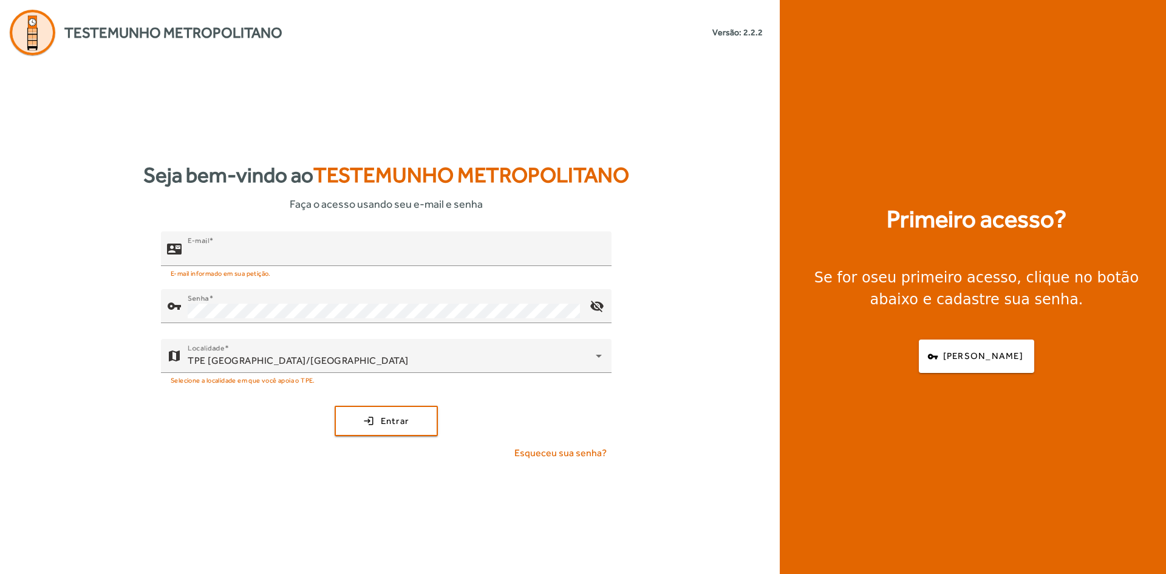
type input "**********"
click at [869, 469] on div "Primeiro acesso? Se for o seu primeiro acesso , clique no botão abaixo e cadast…" at bounding box center [975, 287] width 393 height 574
